Goal: Information Seeking & Learning: Learn about a topic

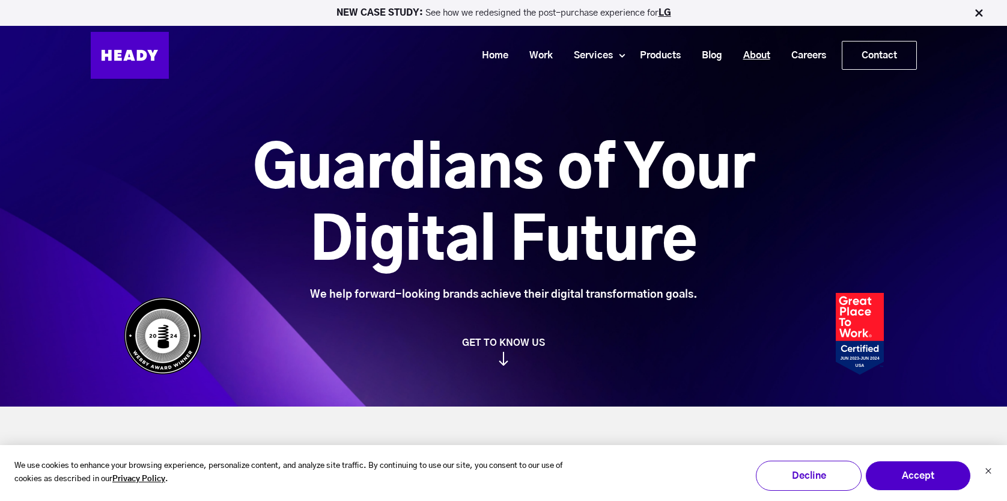
click at [762, 58] on link "About" at bounding box center [752, 55] width 48 height 22
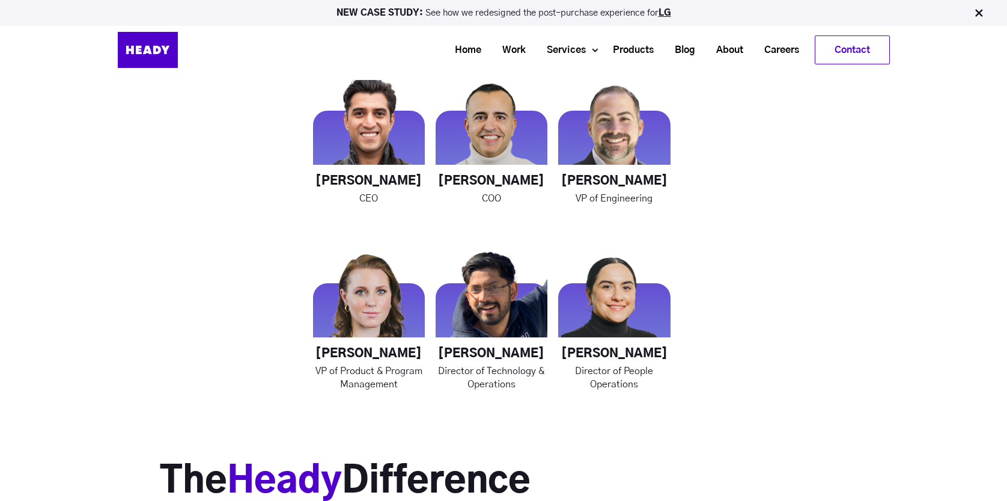
scroll to position [1686, 0]
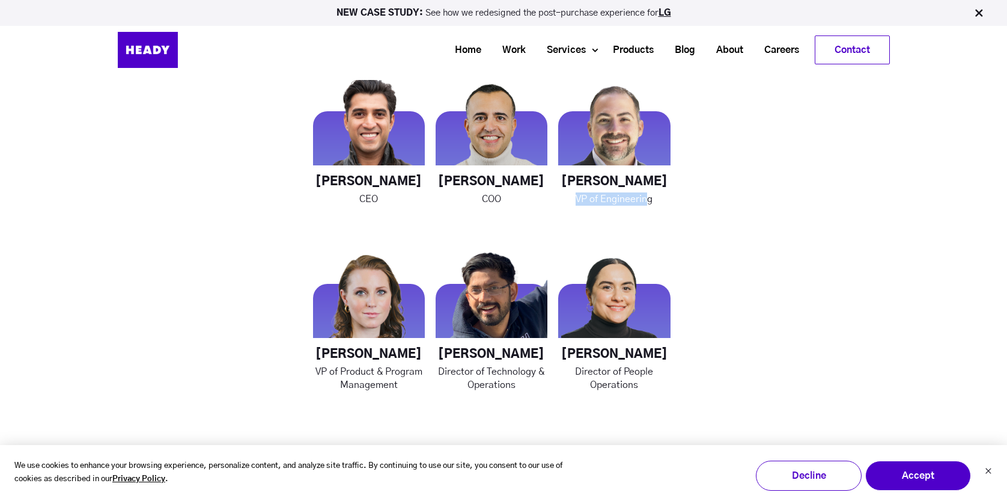
drag, startPoint x: 572, startPoint y: 195, endPoint x: 678, endPoint y: 195, distance: 105.8
click at [665, 195] on p "VP of Engineering" at bounding box center [614, 198] width 112 height 13
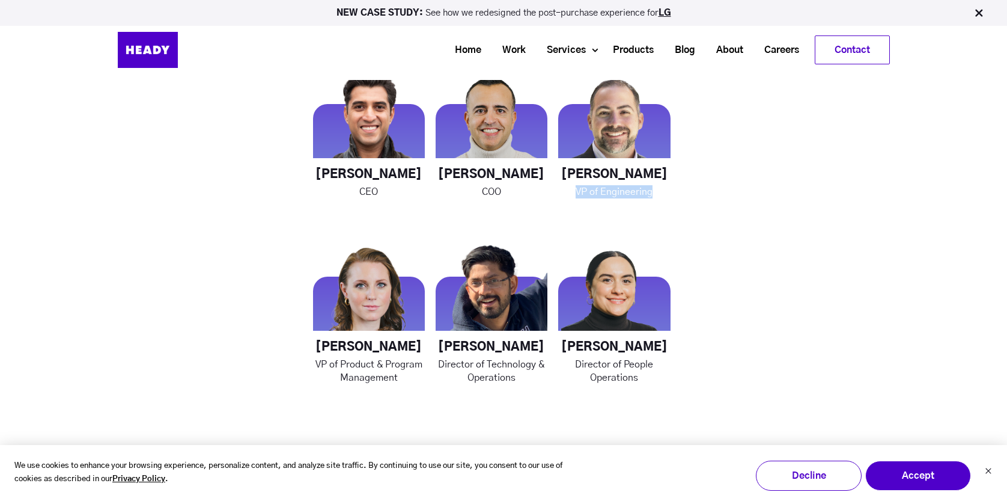
scroll to position [1694, 0]
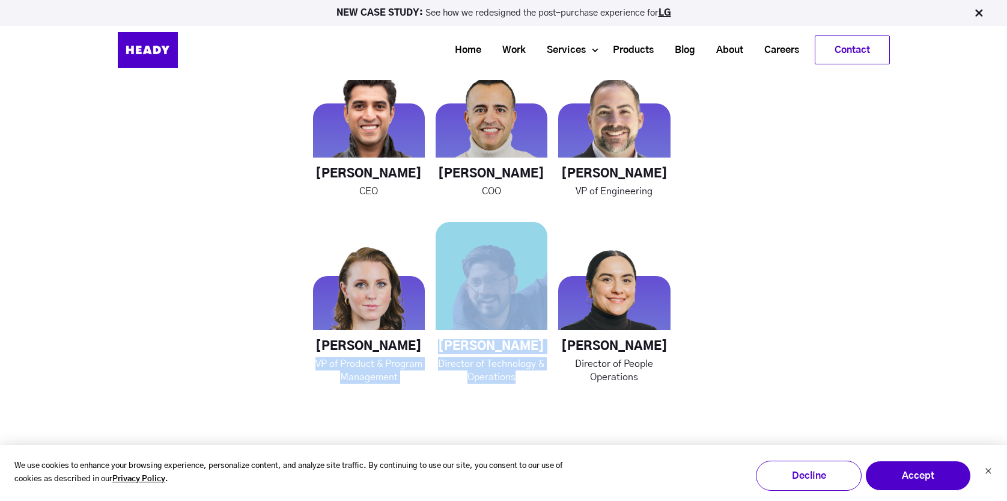
drag, startPoint x: 315, startPoint y: 364, endPoint x: 466, endPoint y: 371, distance: 151.7
click at [466, 371] on div "Rahul Khosla CEO George Sanchez COO Chris Galatioto VP of Engineering Katarina …" at bounding box center [492, 216] width 358 height 334
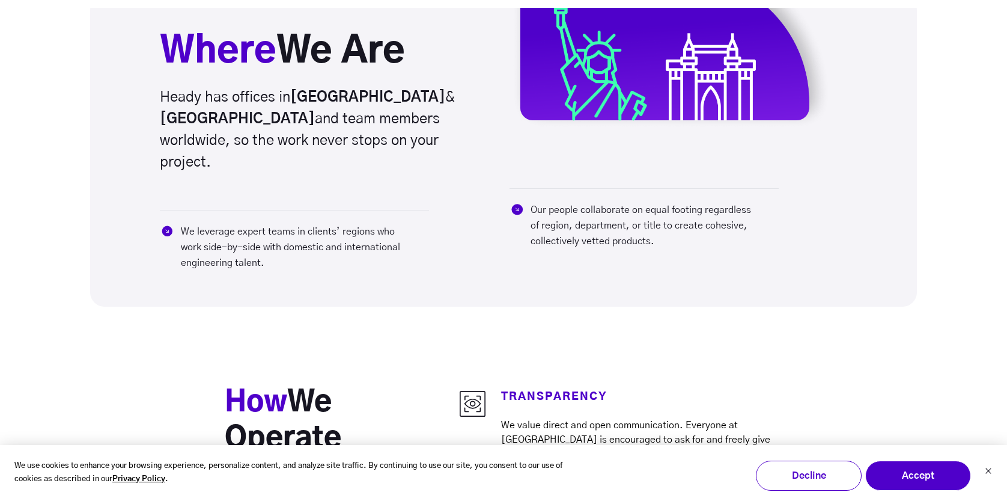
scroll to position [2753, 0]
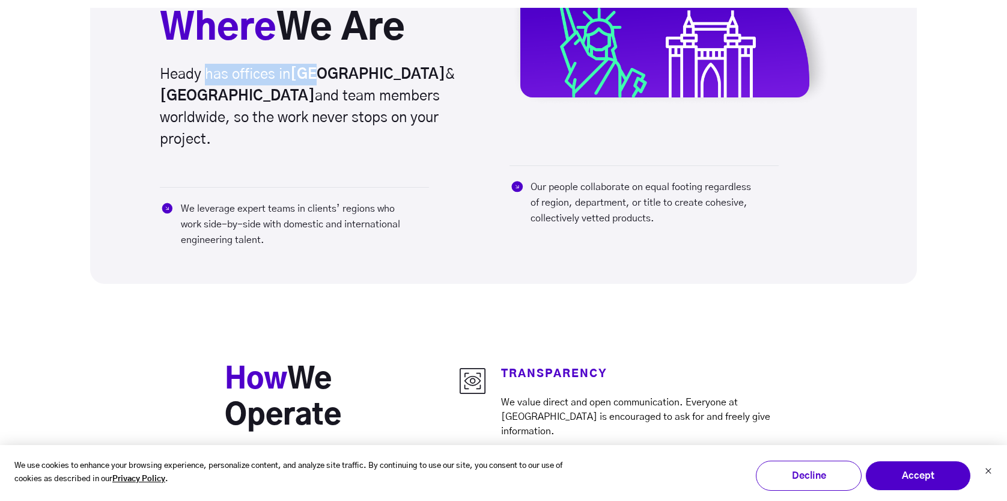
drag, startPoint x: 203, startPoint y: 73, endPoint x: 316, endPoint y: 75, distance: 112.4
click at [316, 75] on h6 "Heady has offices in Brooklyn & Mumbai and team members worldwide, so the work …" at bounding box center [321, 107] width 323 height 87
click at [232, 106] on h6 "Heady has offices in Brooklyn & Mumbai and team members worldwide, so the work …" at bounding box center [321, 107] width 323 height 87
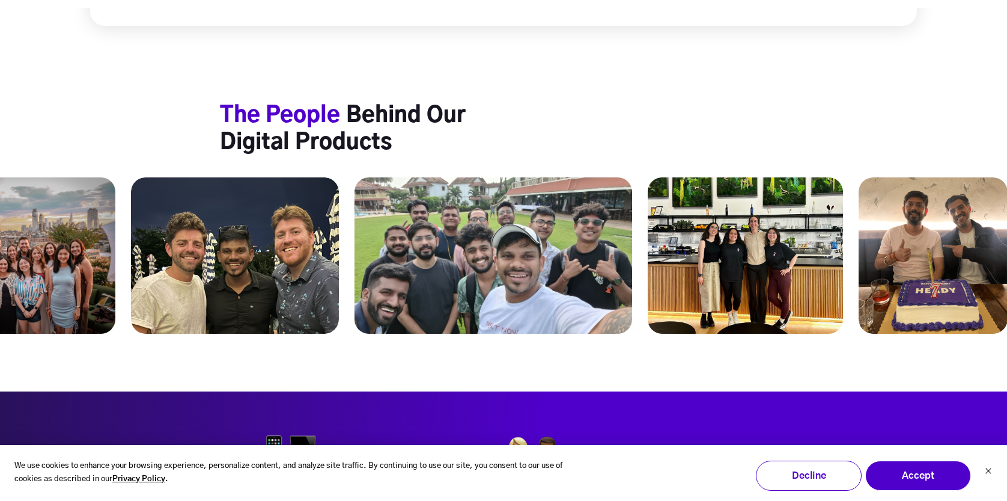
scroll to position [4593, 0]
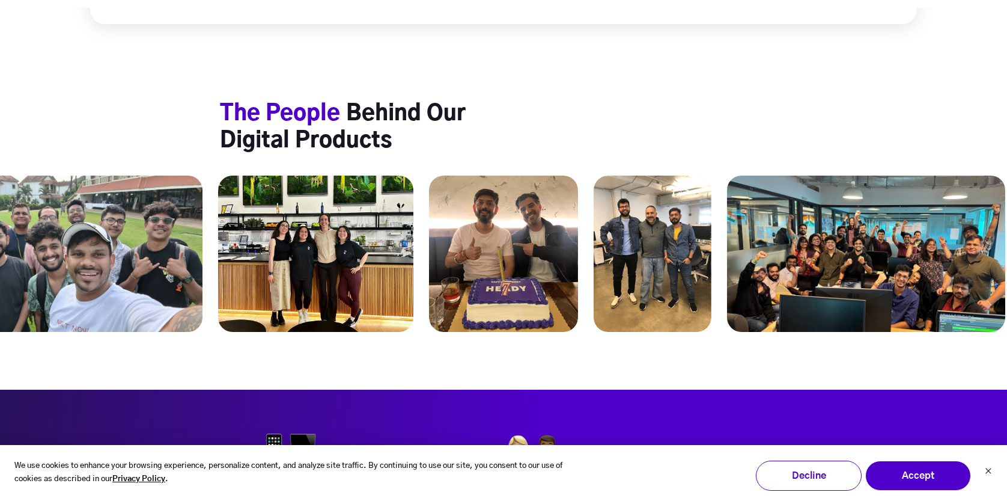
click at [798, 216] on img at bounding box center [866, 254] width 278 height 156
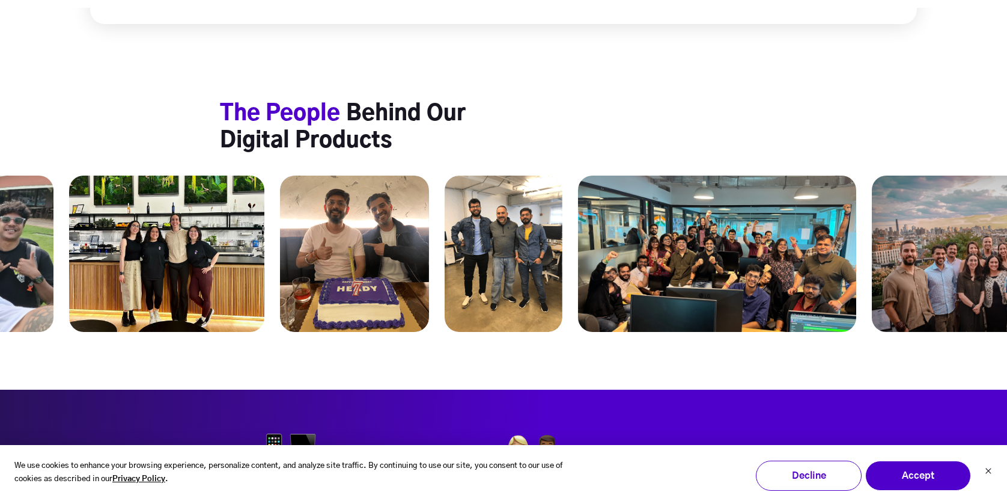
click at [798, 216] on img at bounding box center [717, 254] width 278 height 156
click at [943, 219] on img at bounding box center [989, 254] width 234 height 156
click at [727, 204] on img at bounding box center [717, 254] width 278 height 156
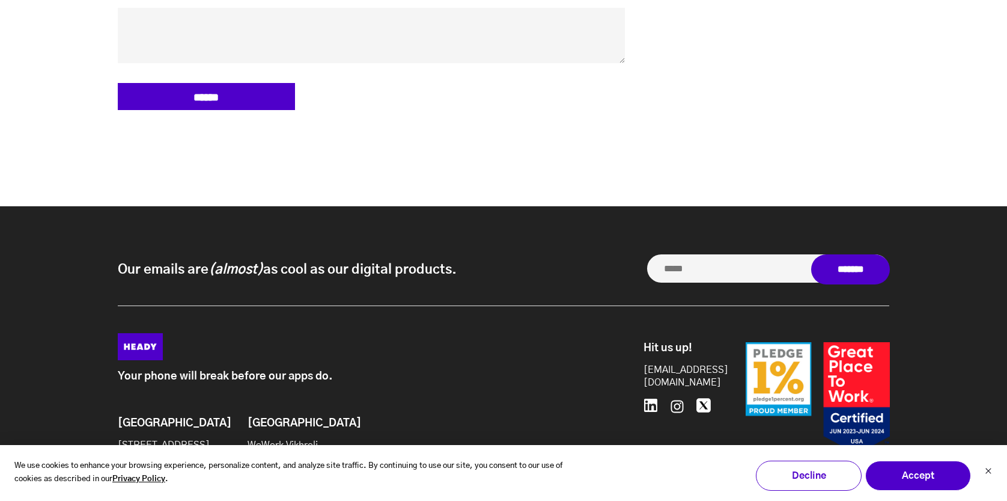
scroll to position [5689, 0]
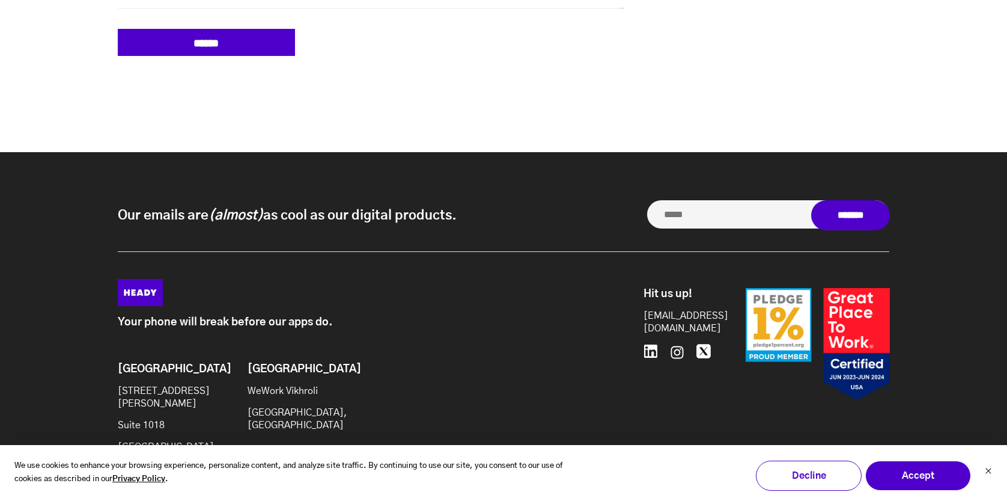
click at [276, 385] on p "WeWork Vikhroli" at bounding box center [296, 391] width 97 height 13
click at [277, 406] on p "[GEOGRAPHIC_DATA], [GEOGRAPHIC_DATA]" at bounding box center [296, 418] width 97 height 25
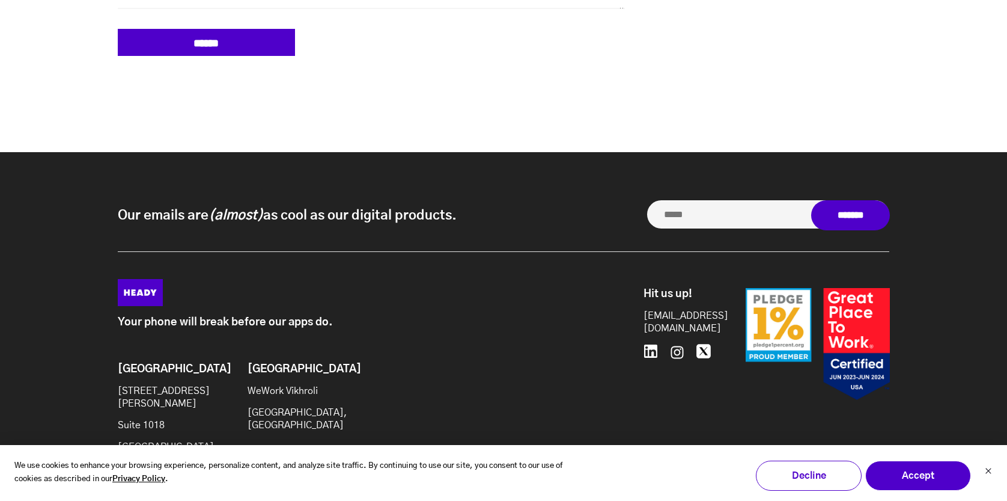
click at [277, 406] on p "[GEOGRAPHIC_DATA], [GEOGRAPHIC_DATA]" at bounding box center [296, 418] width 97 height 25
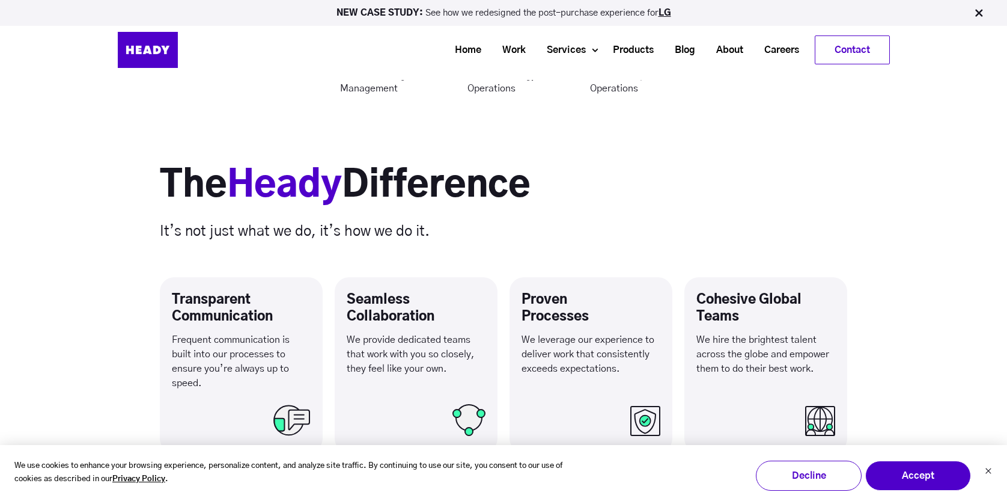
scroll to position [1961, 0]
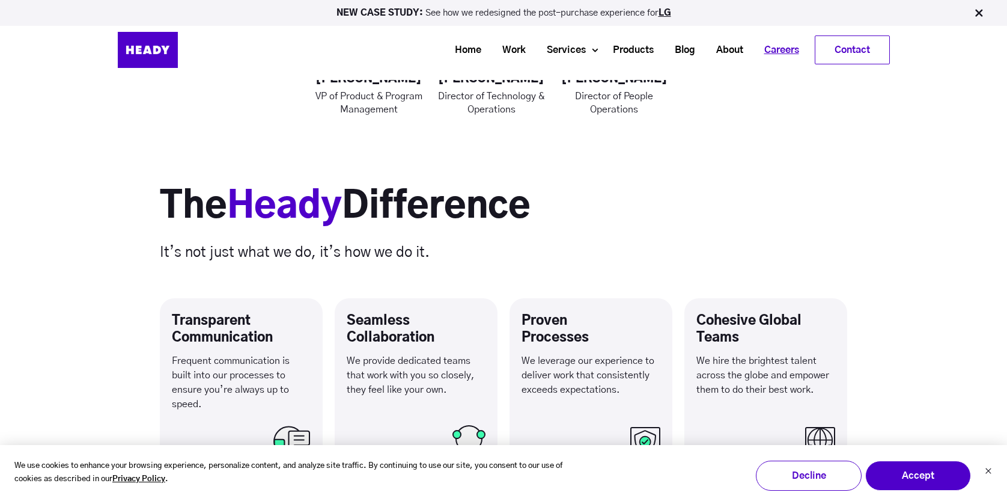
click at [776, 53] on link "Careers" at bounding box center [777, 50] width 56 height 22
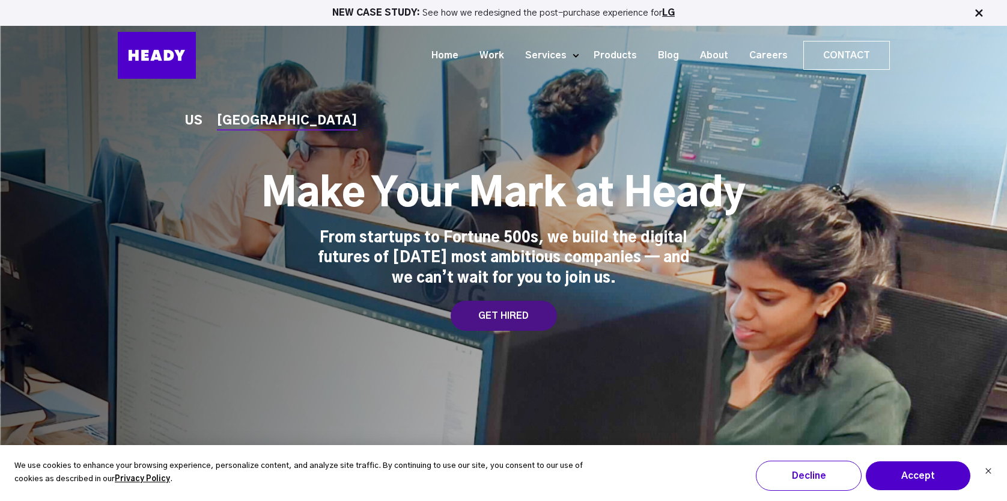
click at [505, 322] on div "GET HIRED" at bounding box center [504, 316] width 106 height 30
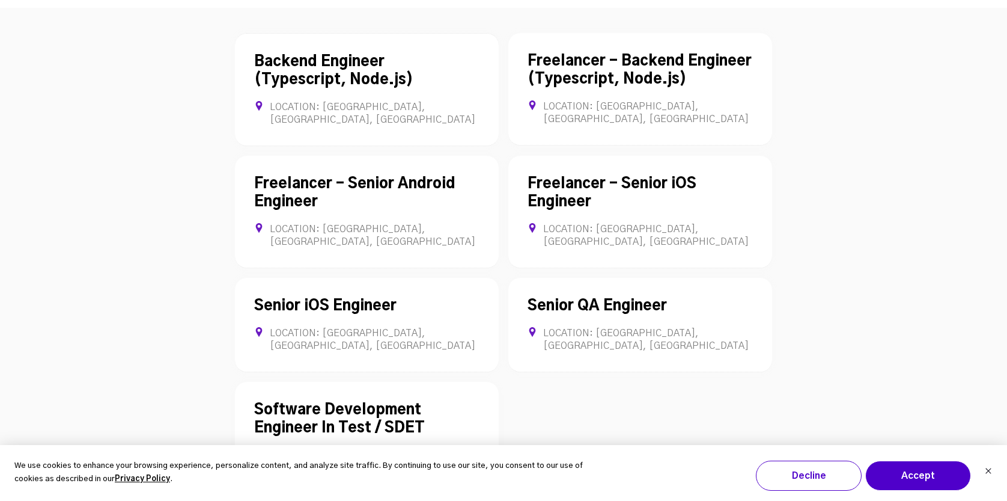
scroll to position [3414, 0]
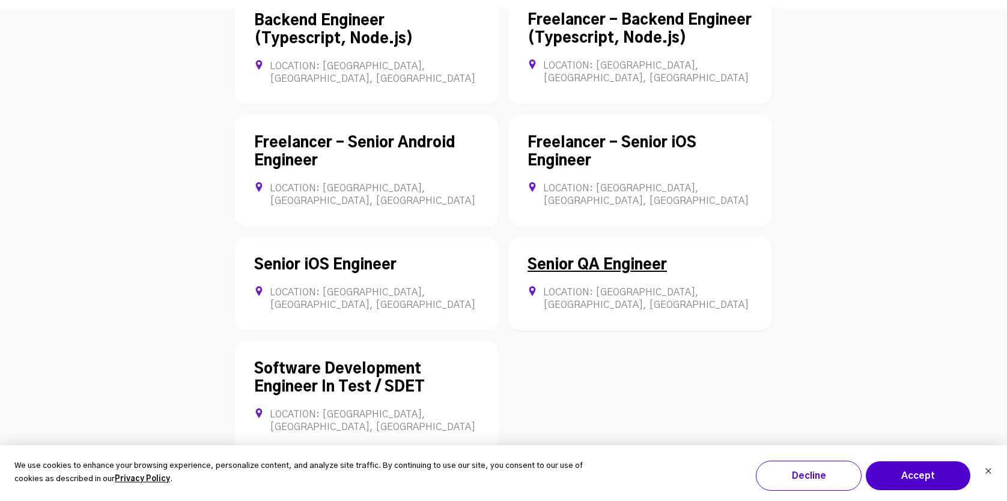
click at [567, 237] on div "Senior QA Engineer Location: Mumbai, Maharashtra, India Full-time" at bounding box center [640, 284] width 264 height 94
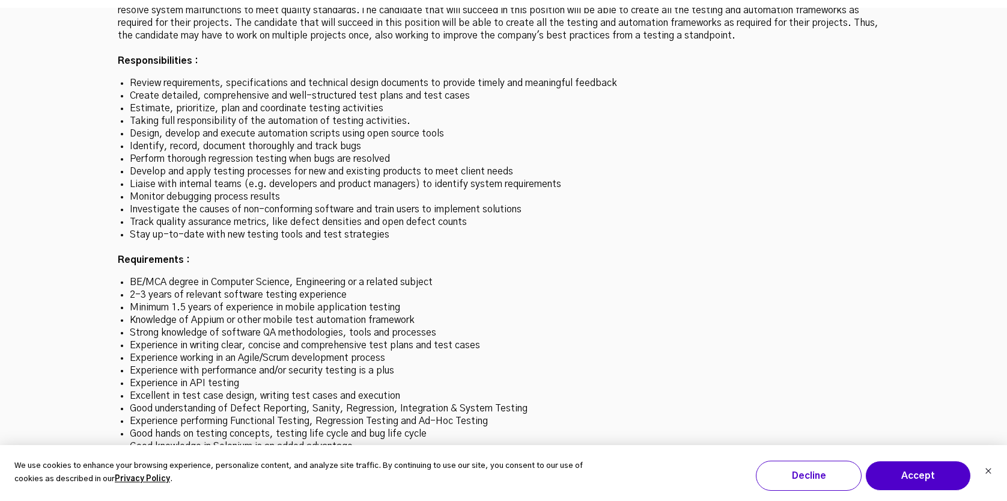
scroll to position [3657, 0]
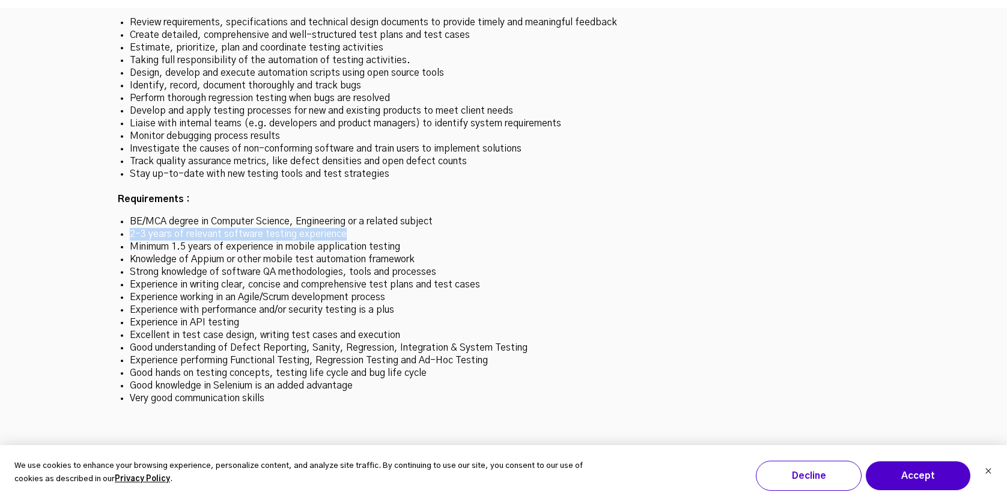
drag, startPoint x: 130, startPoint y: 179, endPoint x: 401, endPoint y: 179, distance: 271.7
click at [401, 228] on li "2-3 years of relevant software testing experience" at bounding box center [504, 234] width 748 height 13
click at [170, 253] on li "Knowledge of Appium or other mobile test automation framework" at bounding box center [504, 259] width 748 height 13
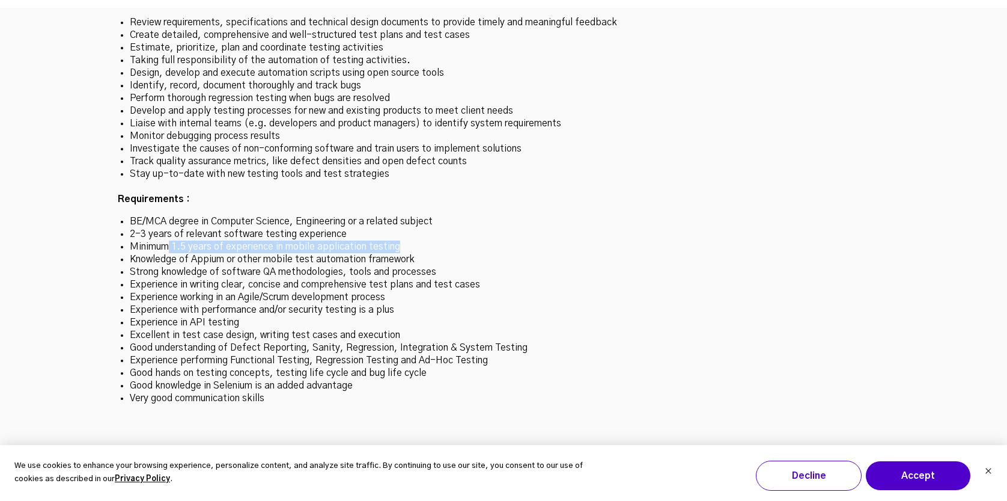
drag, startPoint x: 169, startPoint y: 188, endPoint x: 440, endPoint y: 188, distance: 271.1
click at [440, 240] on li "Minimum 1.5 years of experience in mobile application testing" at bounding box center [504, 246] width 748 height 13
drag, startPoint x: 176, startPoint y: 204, endPoint x: 444, endPoint y: 204, distance: 268.1
click at [444, 253] on li "Knowledge of Appium or other mobile test automation framework" at bounding box center [504, 259] width 748 height 13
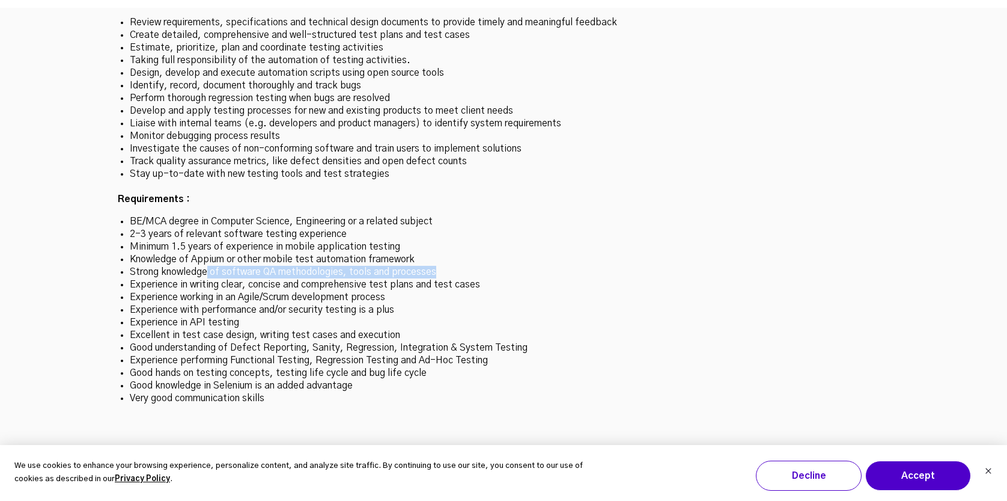
drag, startPoint x: 206, startPoint y: 215, endPoint x: 477, endPoint y: 213, distance: 271.1
click at [477, 266] on li "Strong knowledge of software QA methodologies, tools and processes" at bounding box center [504, 272] width 748 height 13
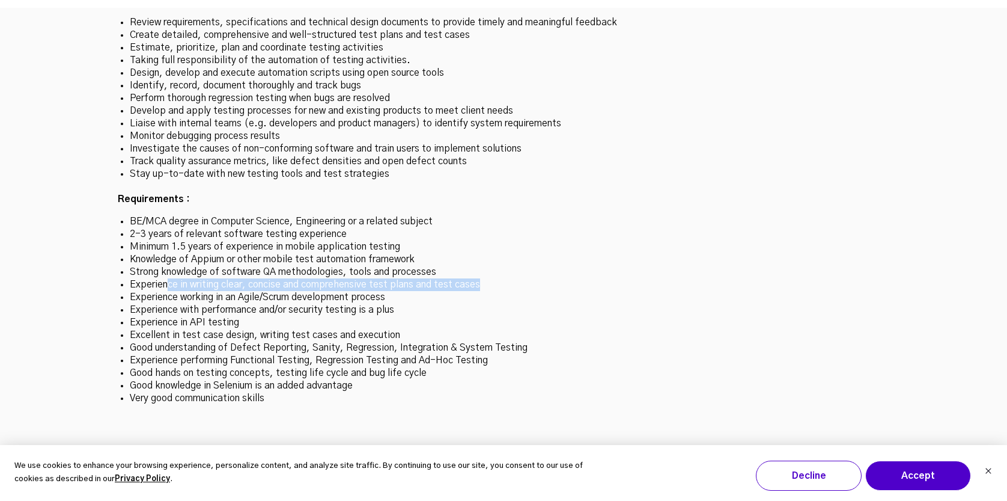
drag, startPoint x: 168, startPoint y: 221, endPoint x: 583, endPoint y: 221, distance: 415.3
click at [583, 278] on li "Experience in writing clear, concise and comprehensive test plans and test cases" at bounding box center [504, 284] width 748 height 13
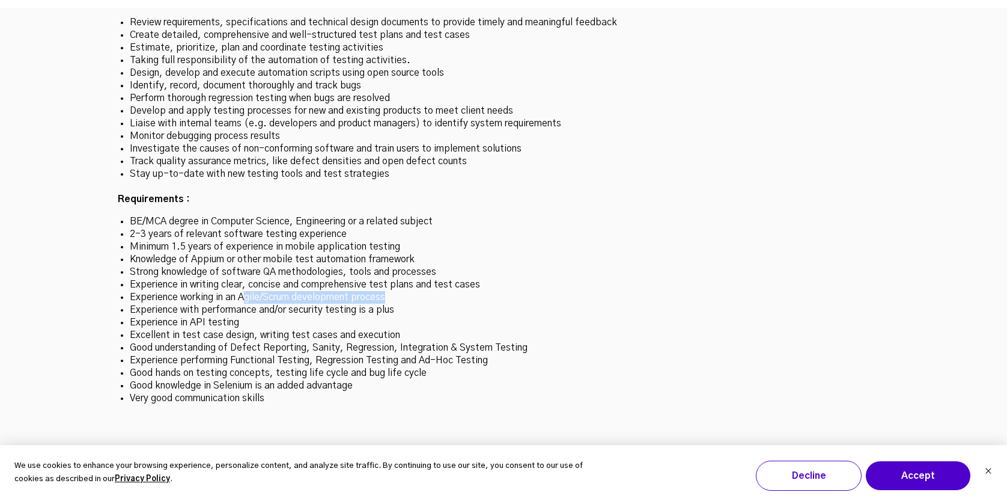
drag, startPoint x: 246, startPoint y: 233, endPoint x: 503, endPoint y: 232, distance: 257.2
click at [503, 291] on li "Experience working in an Agile/Scrum development process" at bounding box center [504, 297] width 748 height 13
drag, startPoint x: 196, startPoint y: 246, endPoint x: 463, endPoint y: 245, distance: 266.9
click at [463, 304] on li "Experience with performance and/or security testing is a plus" at bounding box center [504, 310] width 748 height 13
drag, startPoint x: 191, startPoint y: 260, endPoint x: 288, endPoint y: 260, distance: 98.0
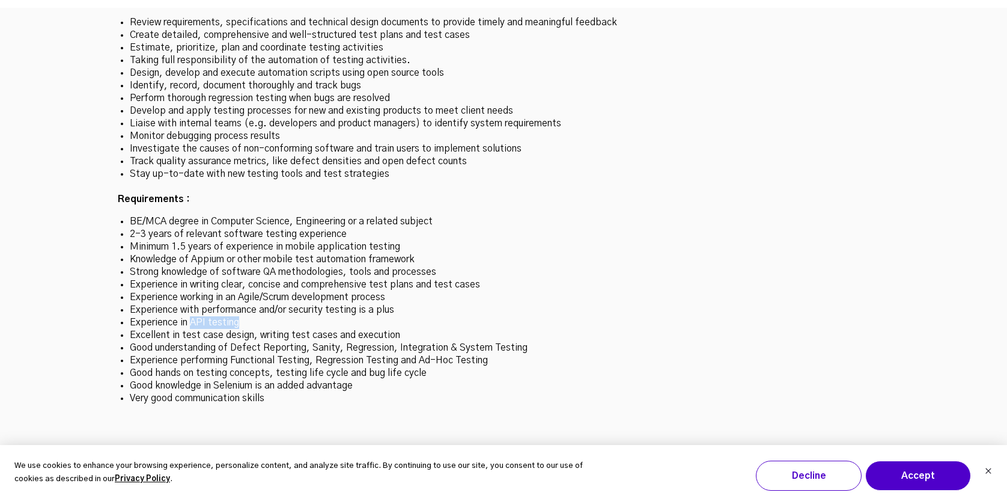
click at [288, 316] on li "Experience in API testing" at bounding box center [504, 322] width 748 height 13
drag, startPoint x: 248, startPoint y: 276, endPoint x: 436, endPoint y: 276, distance: 188.7
click at [436, 329] on li "Excellent in test case design, writing test cases and execution" at bounding box center [504, 335] width 748 height 13
drag, startPoint x: 170, startPoint y: 284, endPoint x: 630, endPoint y: 288, distance: 460.4
click at [630, 341] on li "Good understanding of Defect Reporting, Sanity, Regression, Integration & Syste…" at bounding box center [504, 347] width 748 height 13
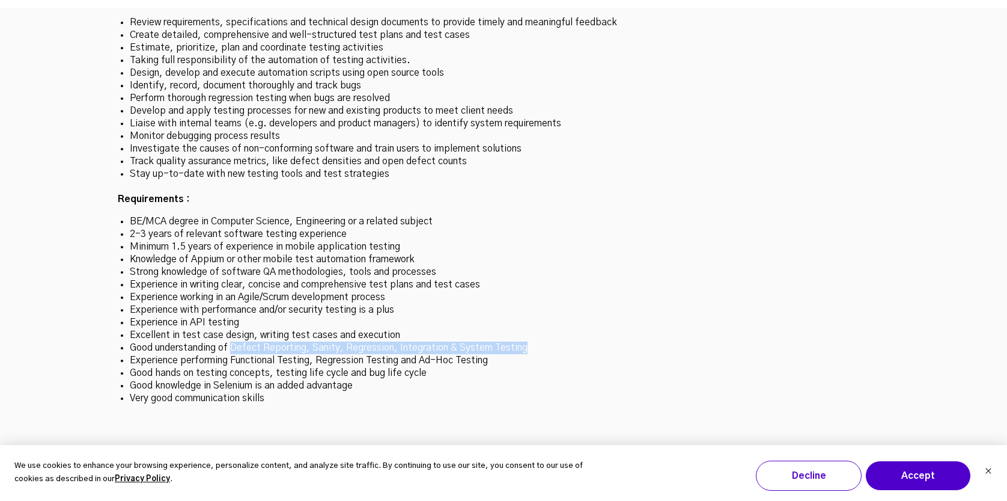
drag, startPoint x: 417, startPoint y: 293, endPoint x: 557, endPoint y: 293, distance: 140.0
click at [557, 341] on li "Good understanding of Defect Reporting, Sanity, Regression, Integration & Syste…" at bounding box center [504, 347] width 748 height 13
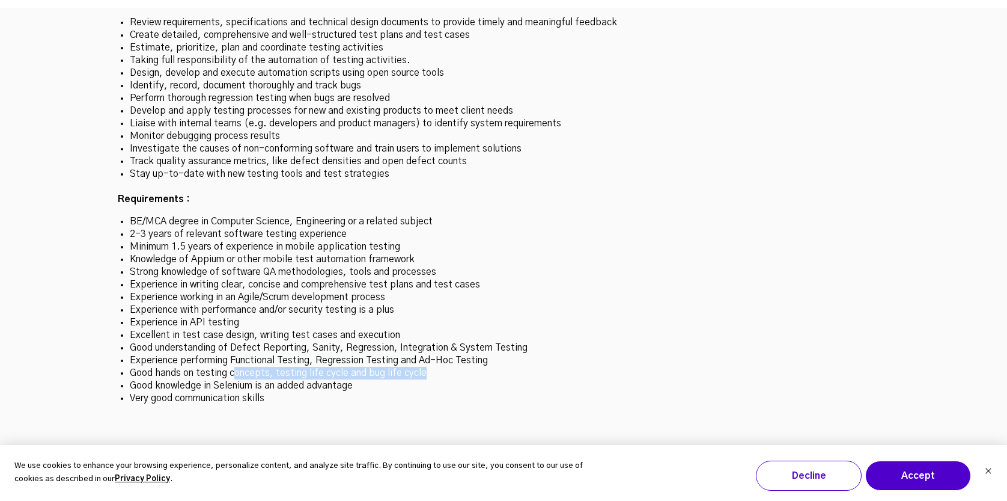
drag, startPoint x: 234, startPoint y: 311, endPoint x: 500, endPoint y: 311, distance: 266.3
click at [500, 367] on li "Good hands on testing concepts, testing life cycle and bug life cycle" at bounding box center [504, 373] width 748 height 13
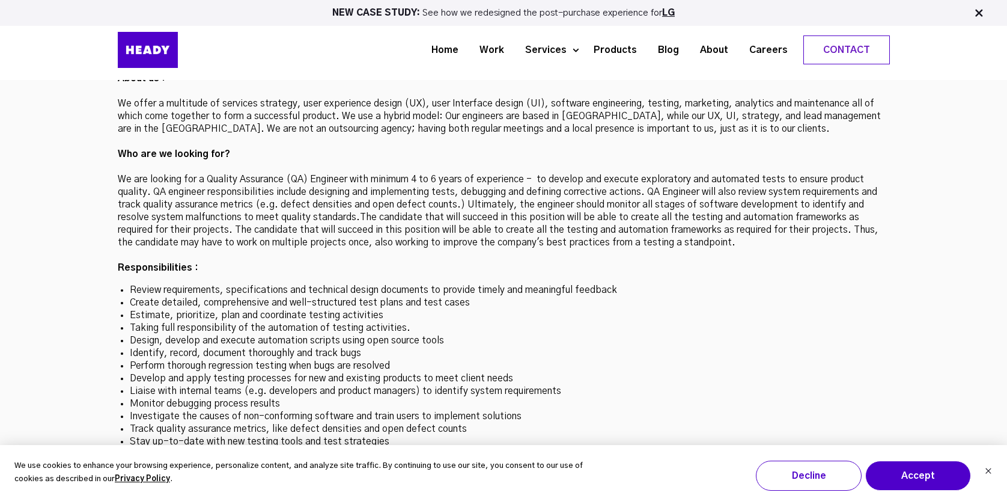
scroll to position [3381, 0]
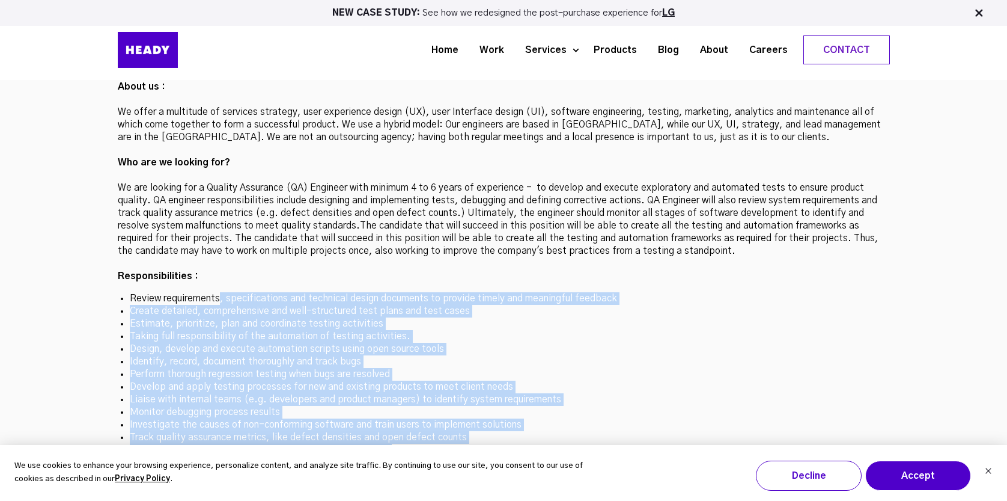
drag, startPoint x: 219, startPoint y: 238, endPoint x: 673, endPoint y: 411, distance: 485.7
click at [673, 411] on div "About us : We offer a multitude of services strategy, user experience design (U…" at bounding box center [504, 387] width 772 height 638
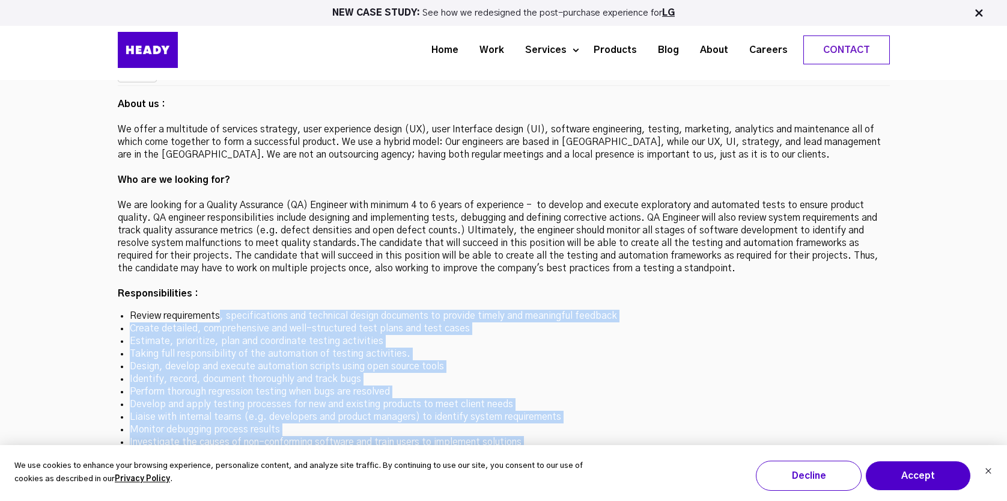
scroll to position [3361, 0]
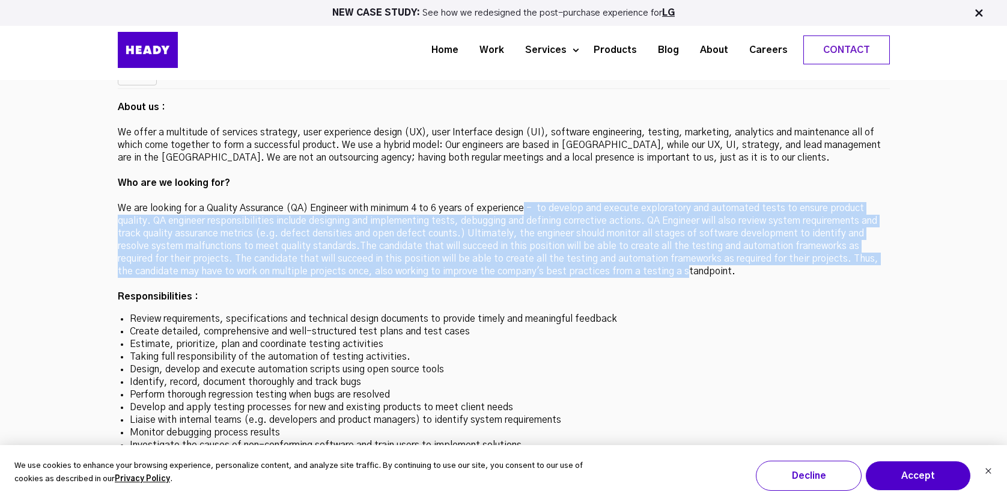
drag, startPoint x: 525, startPoint y: 147, endPoint x: 615, endPoint y: 212, distance: 110.7
click at [617, 212] on p "About us : We offer a multitude of services strategy, user experience design (U…" at bounding box center [504, 202] width 772 height 202
click at [235, 177] on p "About us : We offer a multitude of services strategy, user experience design (U…" at bounding box center [504, 202] width 772 height 202
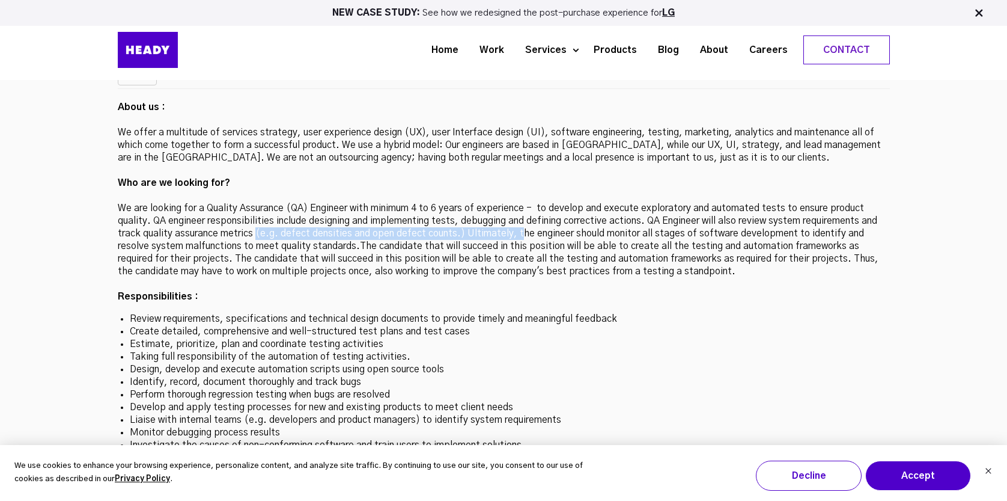
drag, startPoint x: 257, startPoint y: 176, endPoint x: 513, endPoint y: 176, distance: 256.6
click at [514, 176] on p "About us : We offer a multitude of services strategy, user experience design (U…" at bounding box center [504, 202] width 772 height 202
click at [463, 174] on p "About us : We offer a multitude of services strategy, user experience design (U…" at bounding box center [504, 202] width 772 height 202
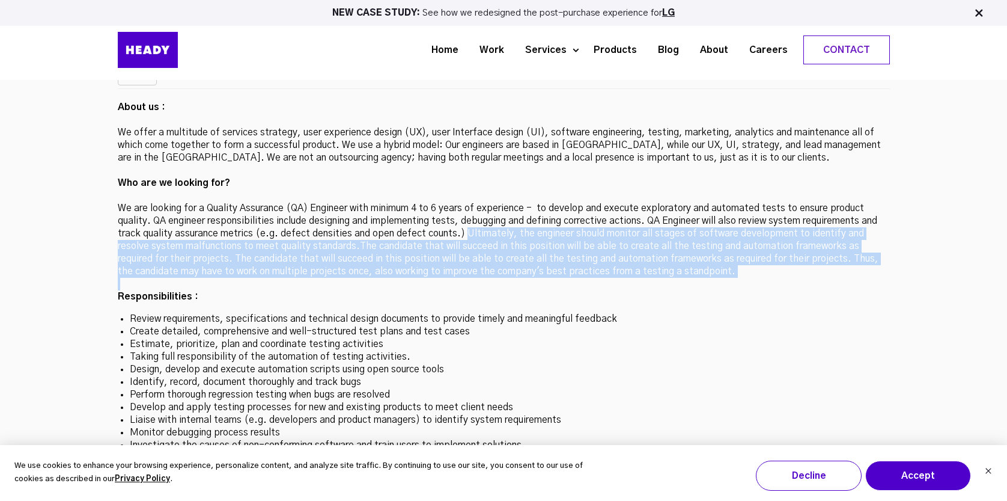
drag, startPoint x: 463, startPoint y: 174, endPoint x: 677, endPoint y: 216, distance: 217.5
click at [678, 217] on p "About us : We offer a multitude of services strategy, user experience design (U…" at bounding box center [504, 202] width 772 height 202
click at [677, 216] on p "About us : We offer a multitude of services strategy, user experience design (U…" at bounding box center [504, 202] width 772 height 202
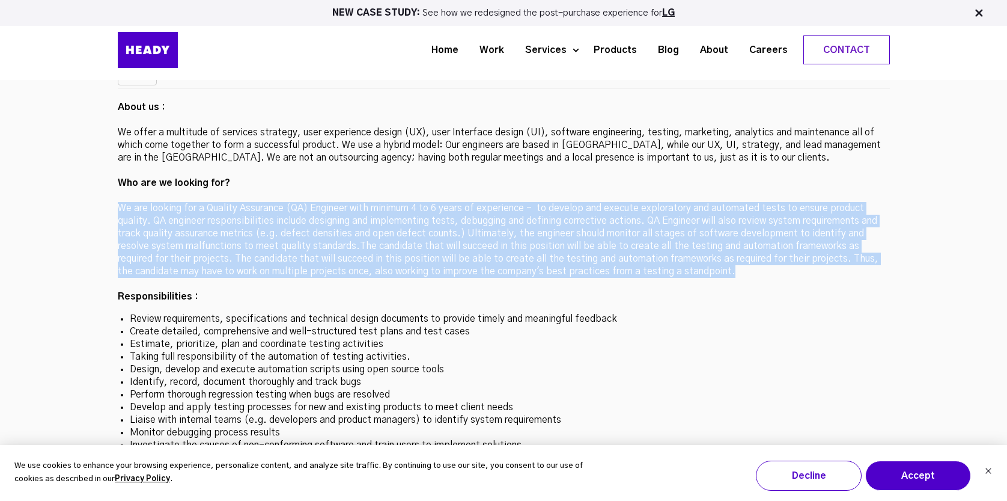
drag, startPoint x: 114, startPoint y: 147, endPoint x: 760, endPoint y: 213, distance: 649.5
click at [760, 213] on div "Ready to Join the Team? « Openings at Heady Senior QA Engineer Location: Mumbai…" at bounding box center [504, 382] width 796 height 814
drag, startPoint x: 397, startPoint y: 410, endPoint x: 113, endPoint y: 148, distance: 385.8
click at [112, 148] on div "Ready to Join the Team? « Openings at Heady Senior QA Engineer Location: Mumbai…" at bounding box center [504, 382] width 796 height 814
copy div "We are looking for a Quality Assurance (QA) Engineer with minimum 4 to 6 years …"
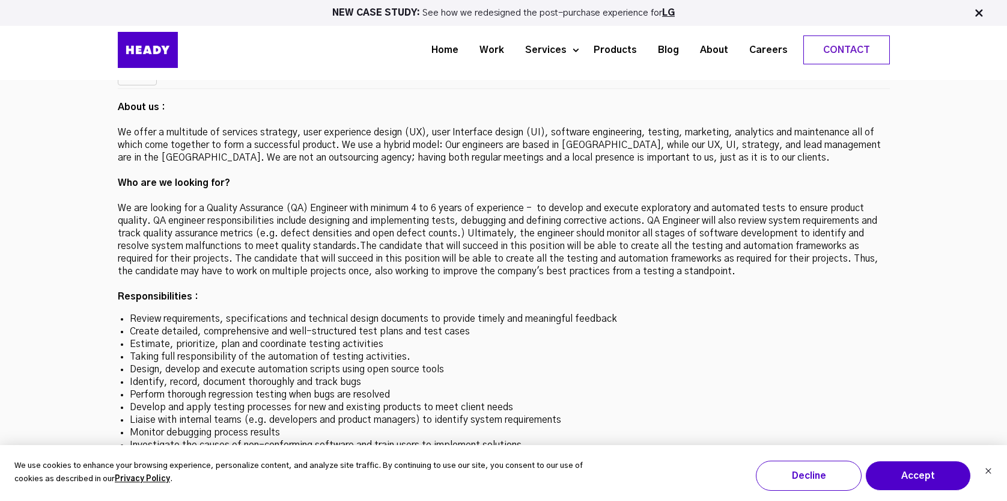
click at [295, 183] on p "About us : We offer a multitude of services strategy, user experience design (U…" at bounding box center [504, 202] width 772 height 202
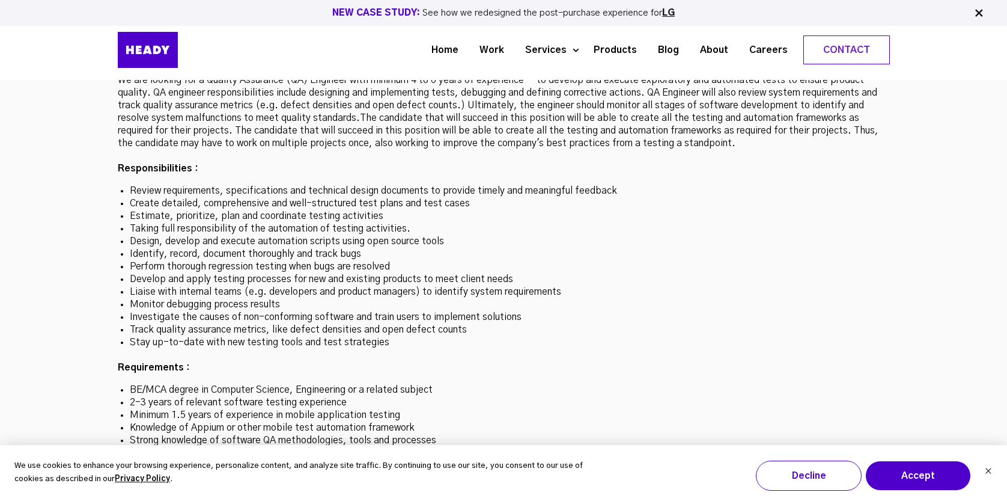
scroll to position [3451, 0]
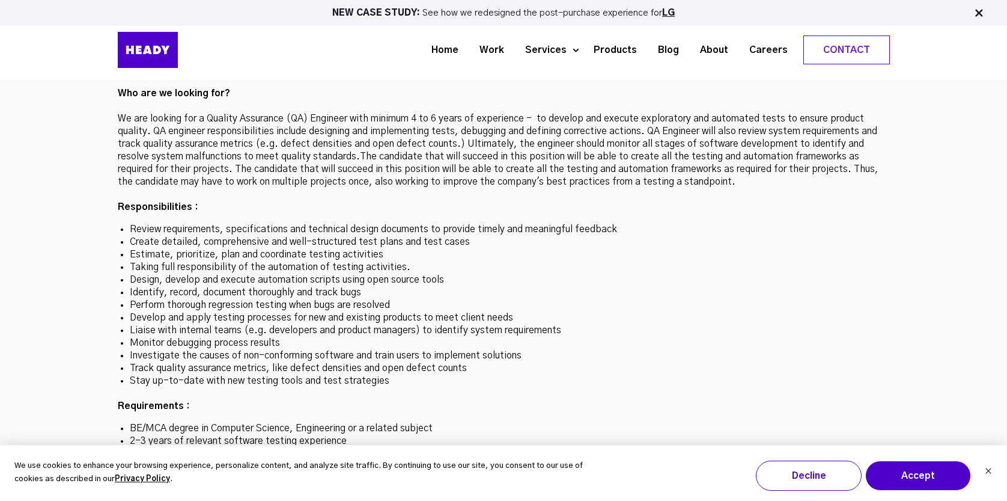
drag, startPoint x: 386, startPoint y: 212, endPoint x: 186, endPoint y: 106, distance: 225.8
click at [186, 106] on div "About us : We offer a multitude of services strategy, user experience design (U…" at bounding box center [504, 318] width 772 height 638
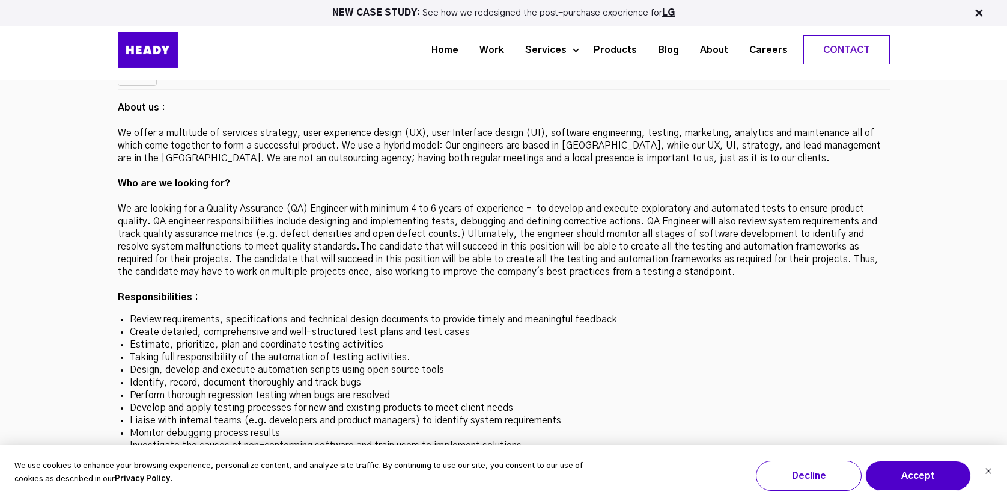
scroll to position [3361, 0]
drag, startPoint x: 117, startPoint y: 144, endPoint x: 447, endPoint y: 412, distance: 425.6
click at [447, 412] on div "Ready to Join the Team? « Openings at Heady Senior QA Engineer Location: Mumbai…" at bounding box center [504, 382] width 796 height 814
copy div "We are looking for a Quality Assurance (QA) Engineer with minimum 4 to 6 years …"
